Goal: Task Accomplishment & Management: Manage account settings

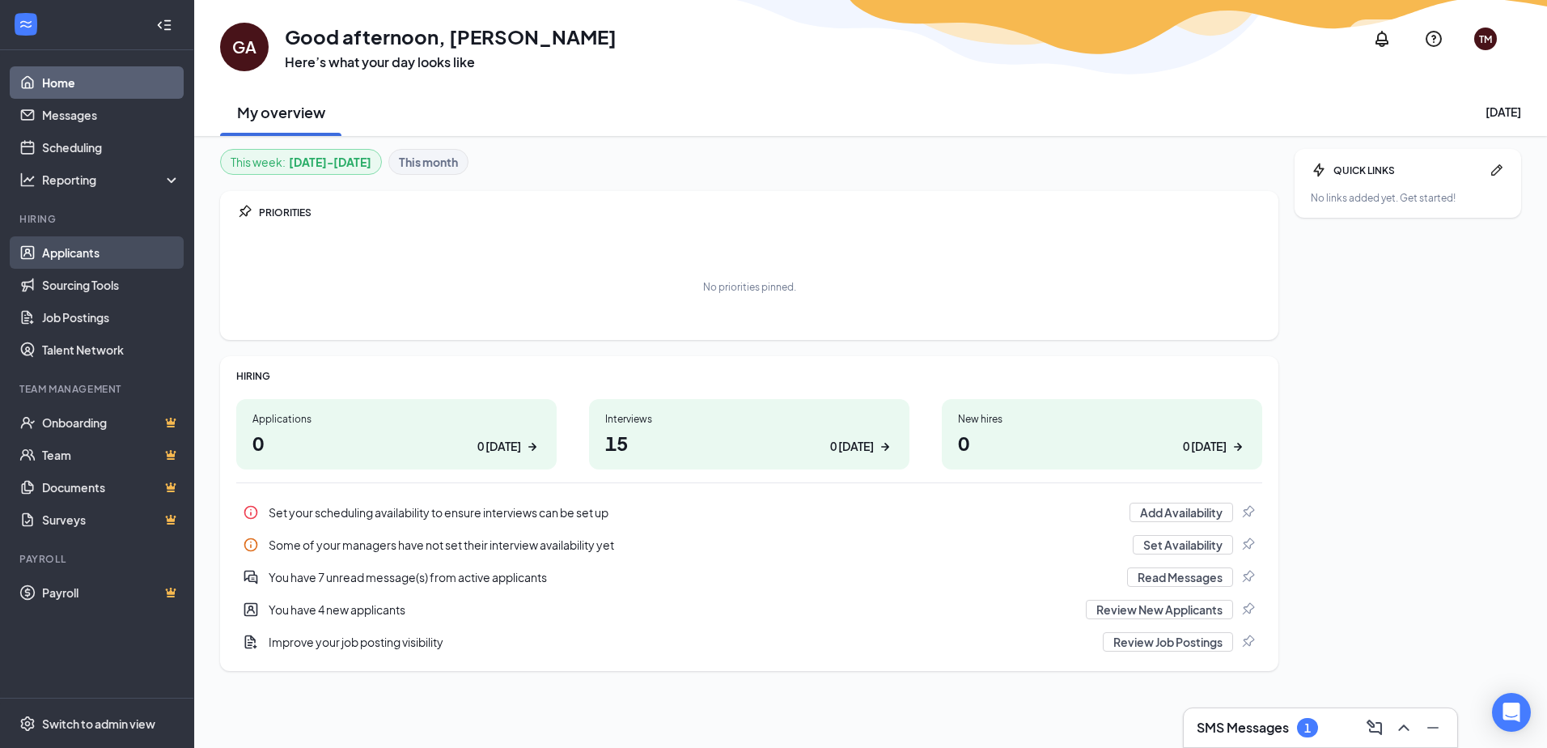
click at [58, 241] on link "Applicants" at bounding box center [111, 252] width 138 height 32
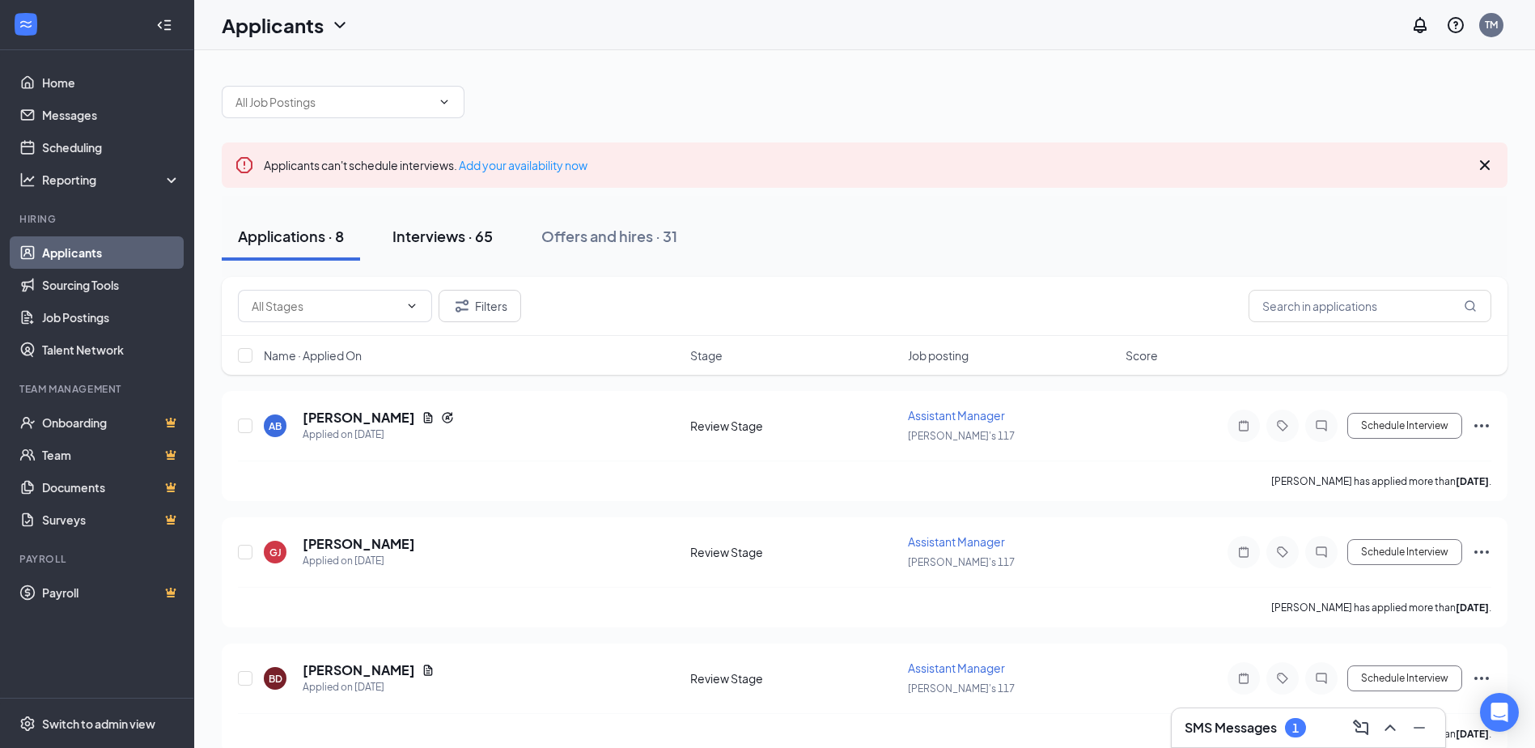
click at [470, 244] on div "Interviews · 65" at bounding box center [443, 236] width 100 height 20
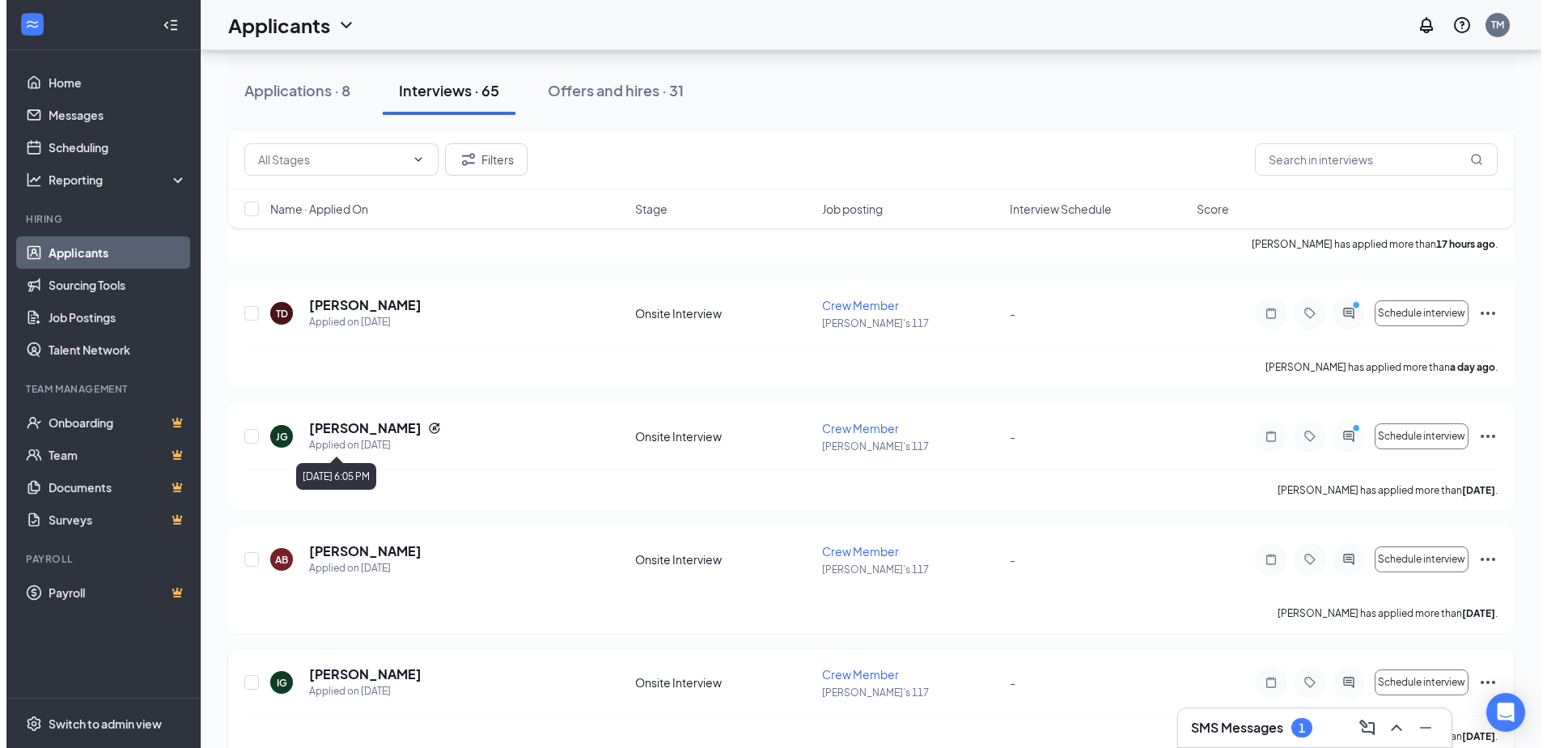
scroll to position [1052, 0]
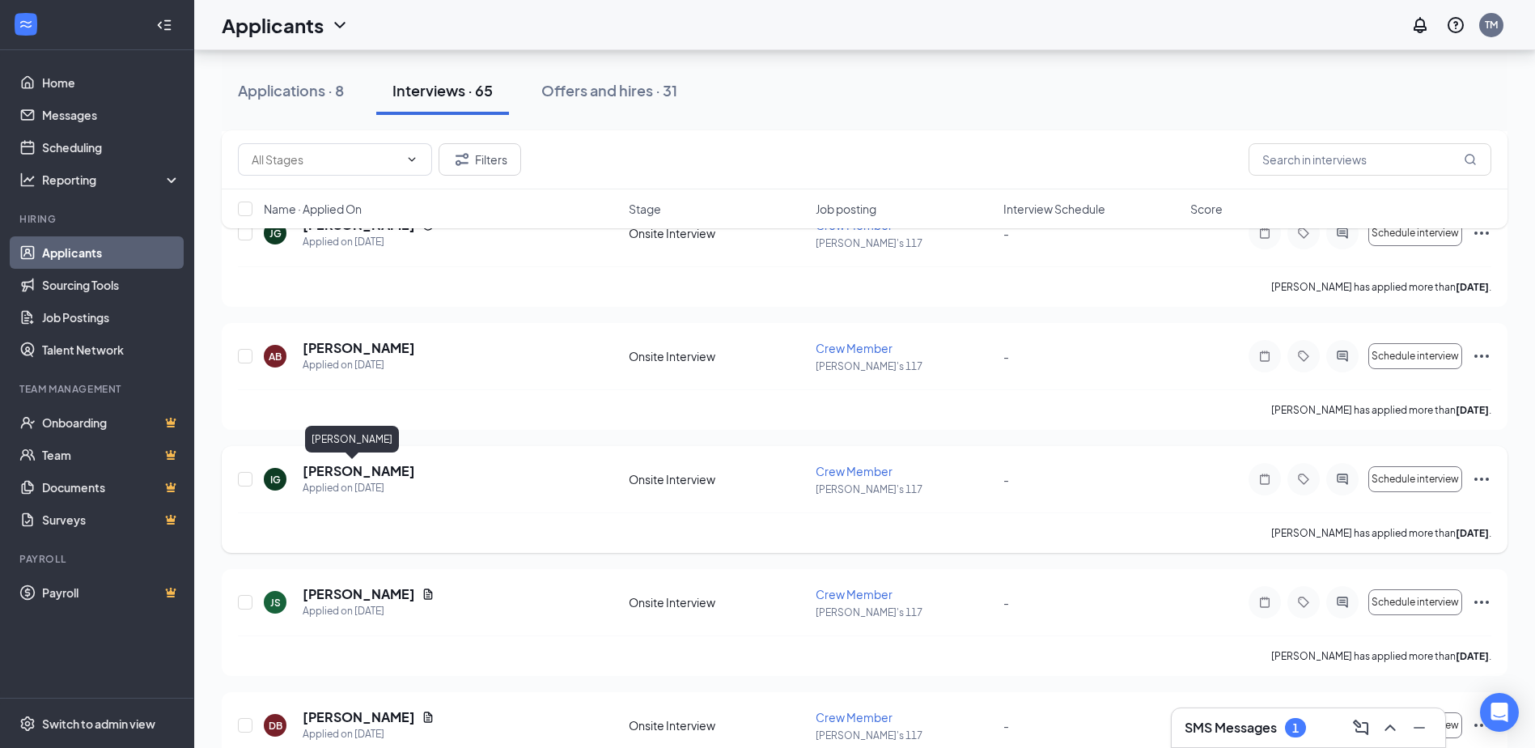
click at [365, 475] on h5 "Ian Gibson" at bounding box center [359, 471] width 112 height 18
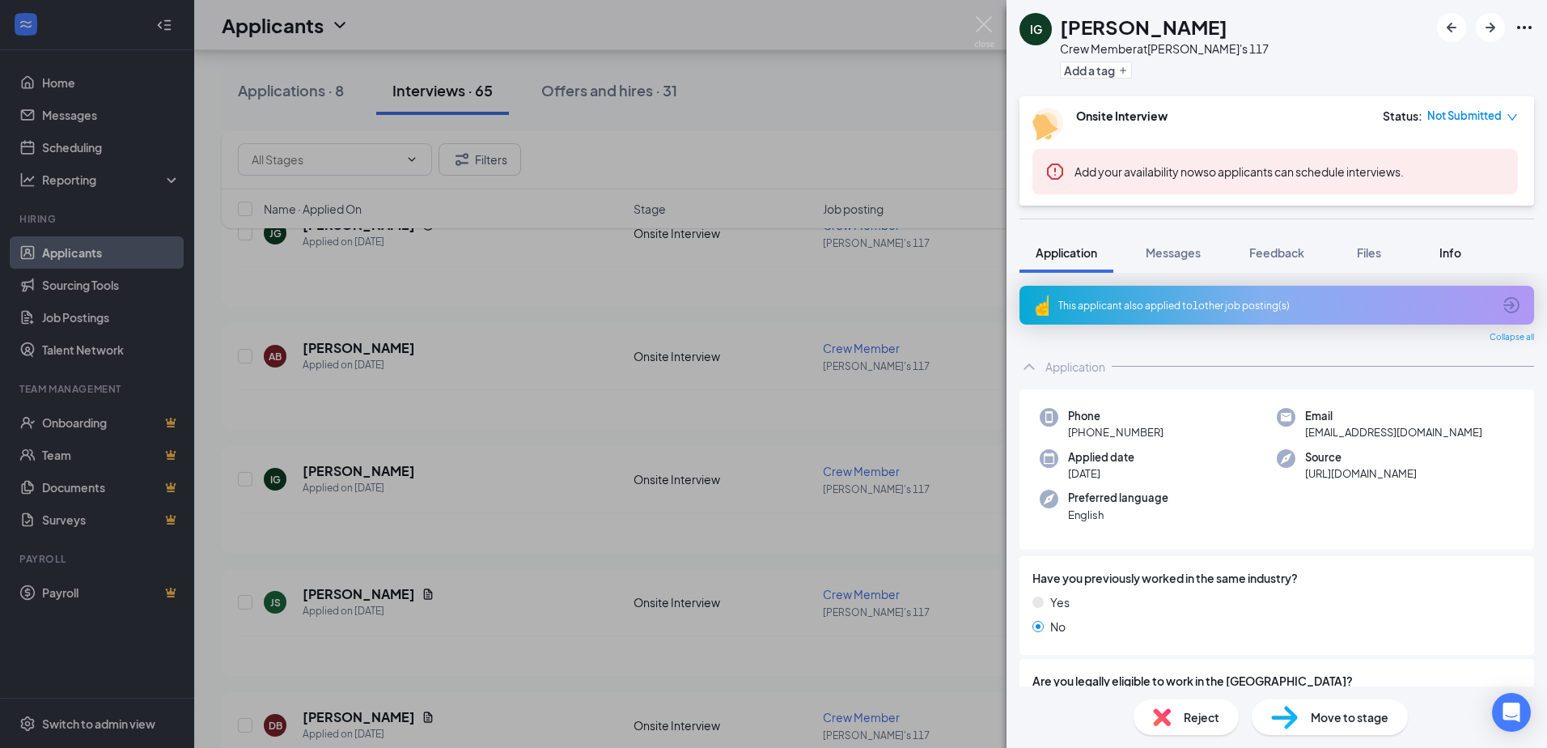
click at [1439, 257] on div "Info" at bounding box center [1450, 252] width 32 height 16
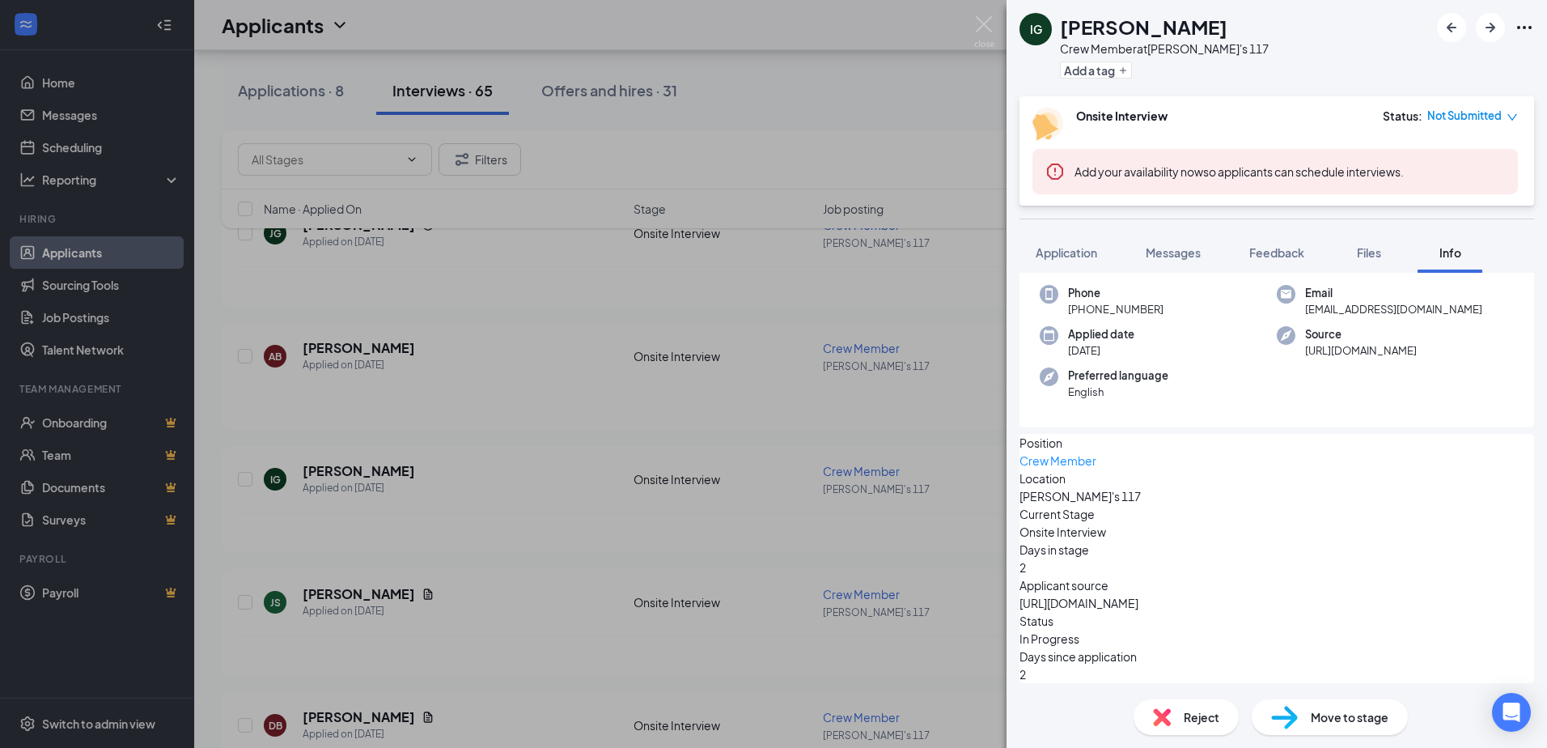
scroll to position [76, 0]
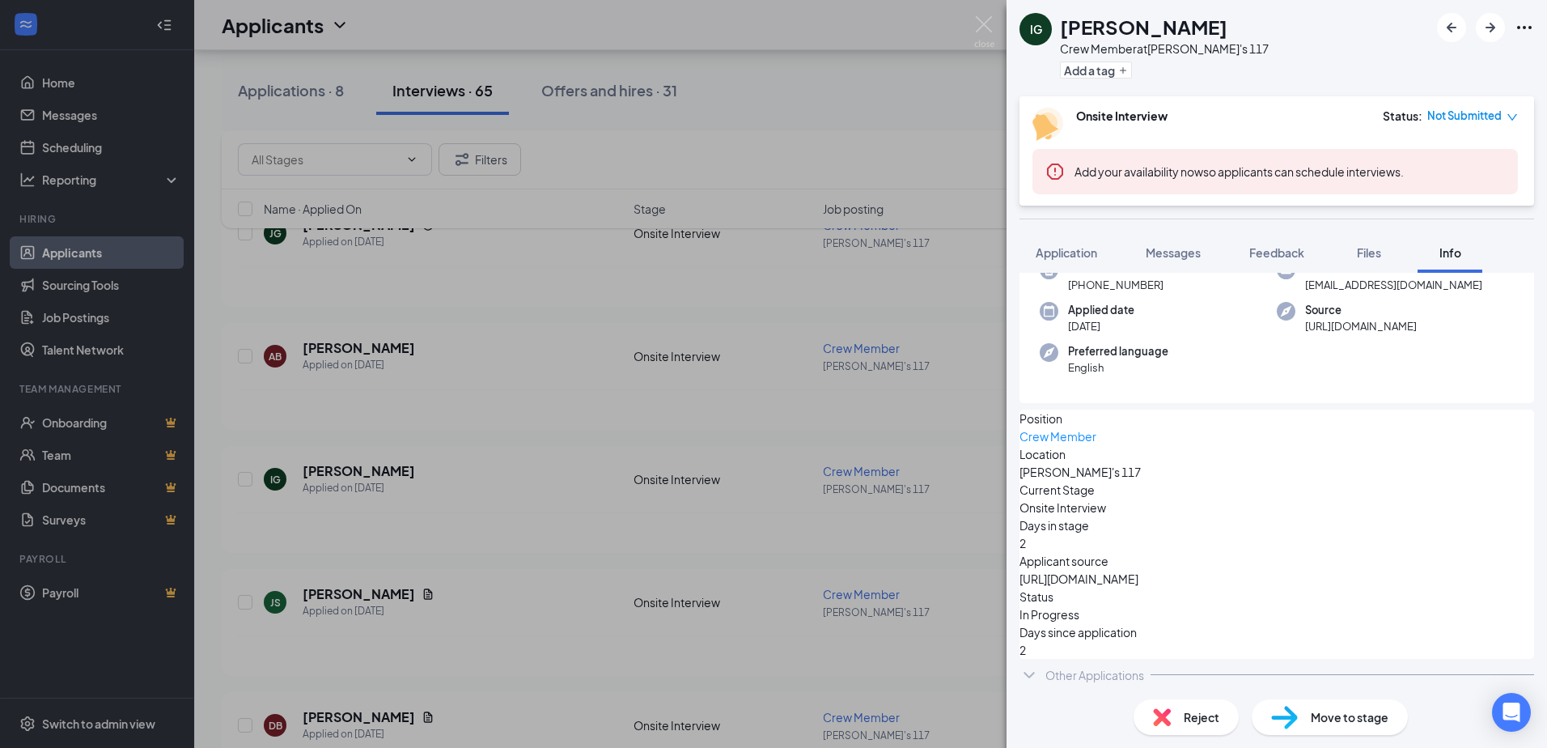
click at [1523, 28] on icon "Ellipses" at bounding box center [1525, 27] width 15 height 3
click at [1519, 40] on div at bounding box center [1485, 27] width 97 height 29
click at [1532, 25] on icon "Ellipses" at bounding box center [1524, 27] width 19 height 19
click at [1454, 66] on link "View full application" at bounding box center [1402, 57] width 104 height 18
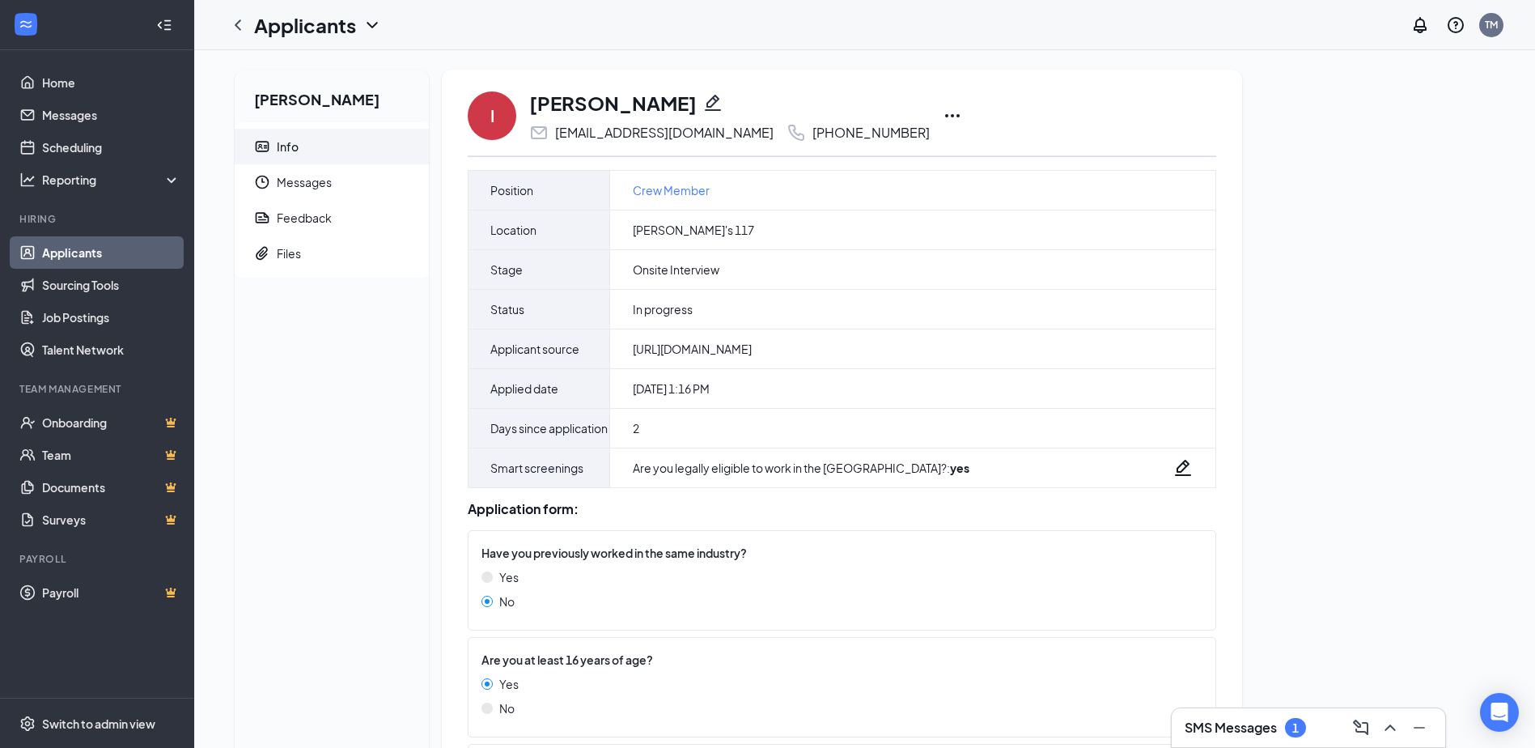
click at [943, 110] on icon "Ellipses" at bounding box center [952, 115] width 19 height 19
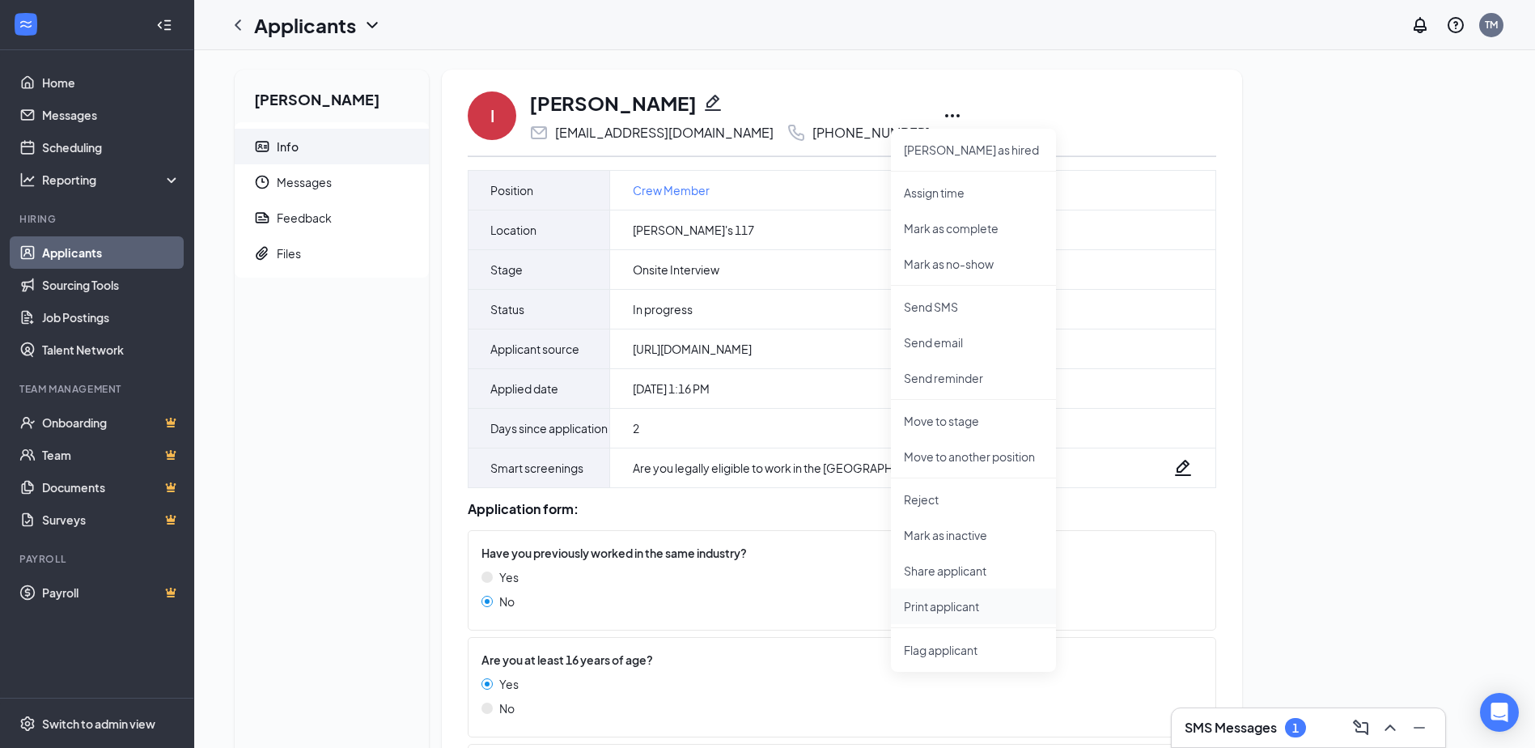
click at [970, 613] on p "Print applicant" at bounding box center [973, 606] width 139 height 16
